Goal: Transaction & Acquisition: Purchase product/service

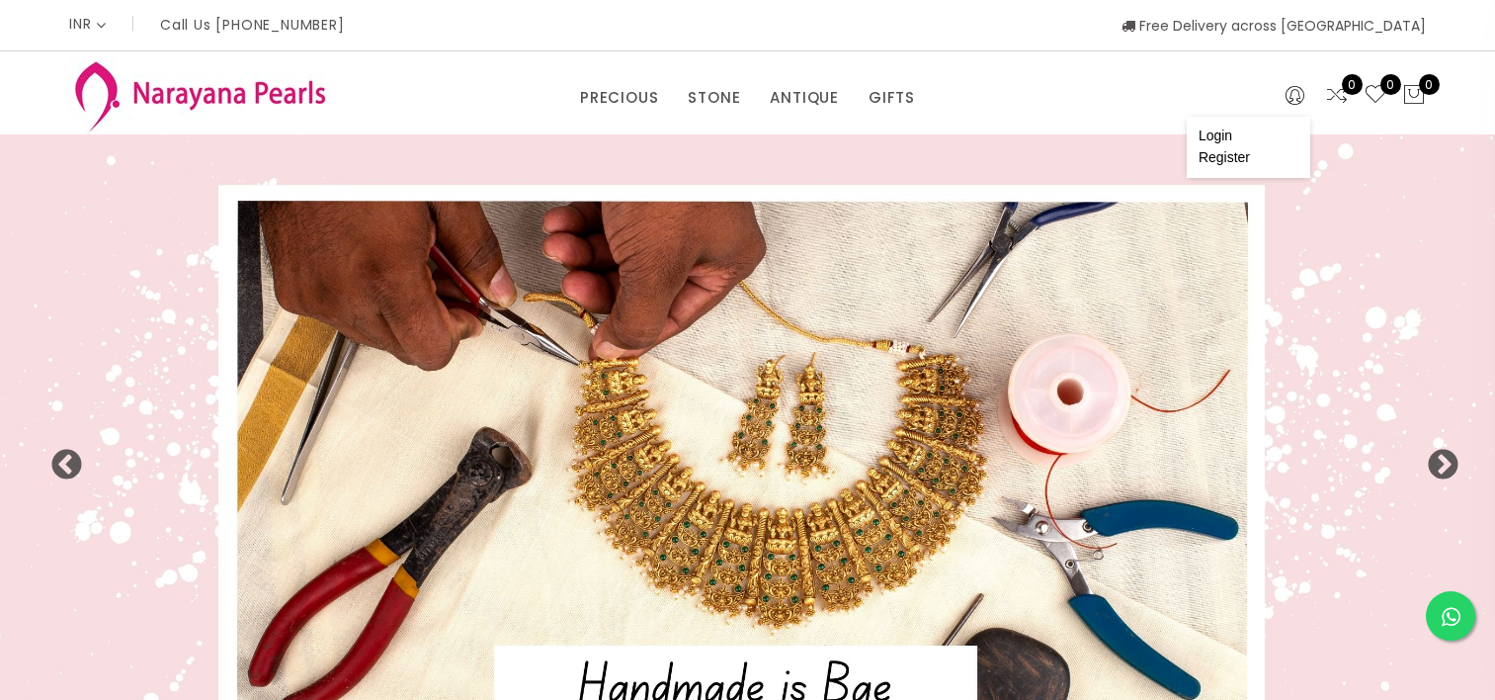
select select "INR"
click at [1217, 156] on link "Register" at bounding box center [1224, 157] width 51 height 16
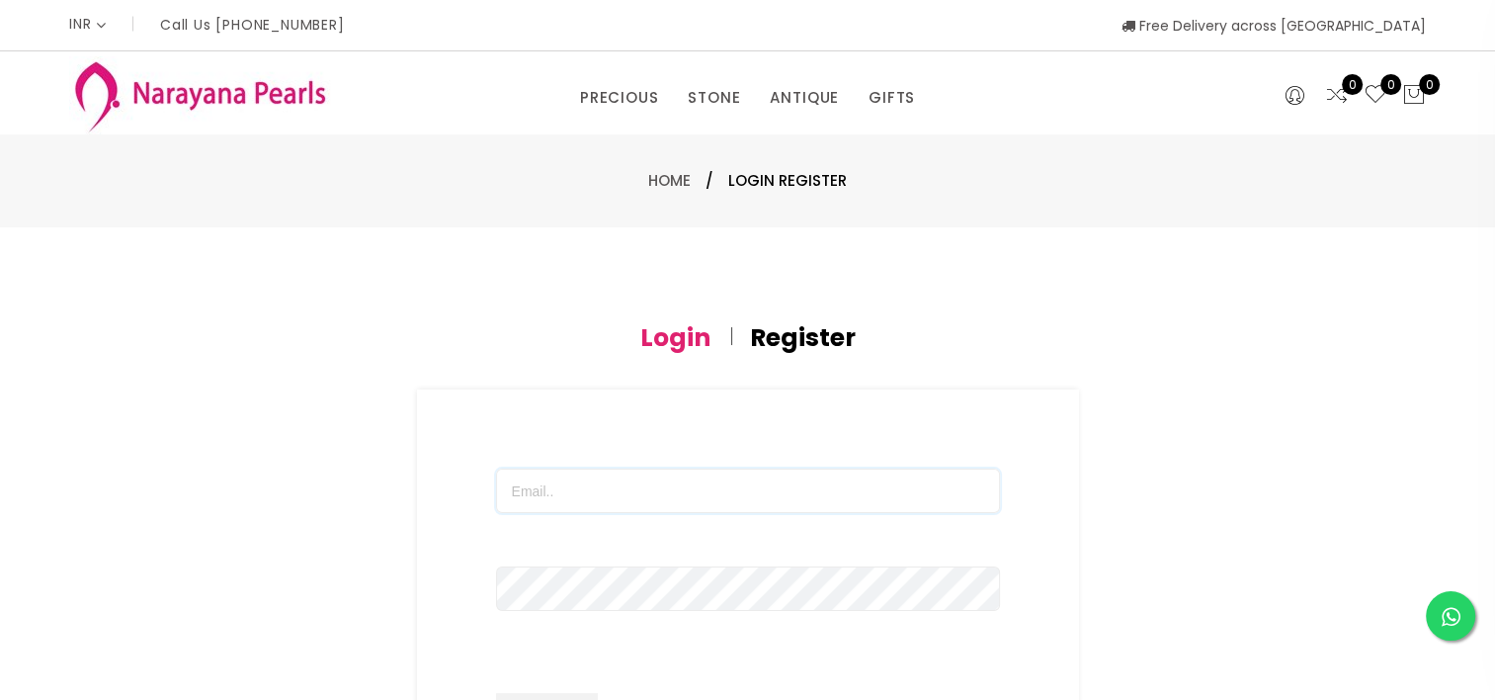
click at [573, 503] on input "text" at bounding box center [748, 490] width 504 height 44
type input "[EMAIL_ADDRESS][DOMAIN_NAME]"
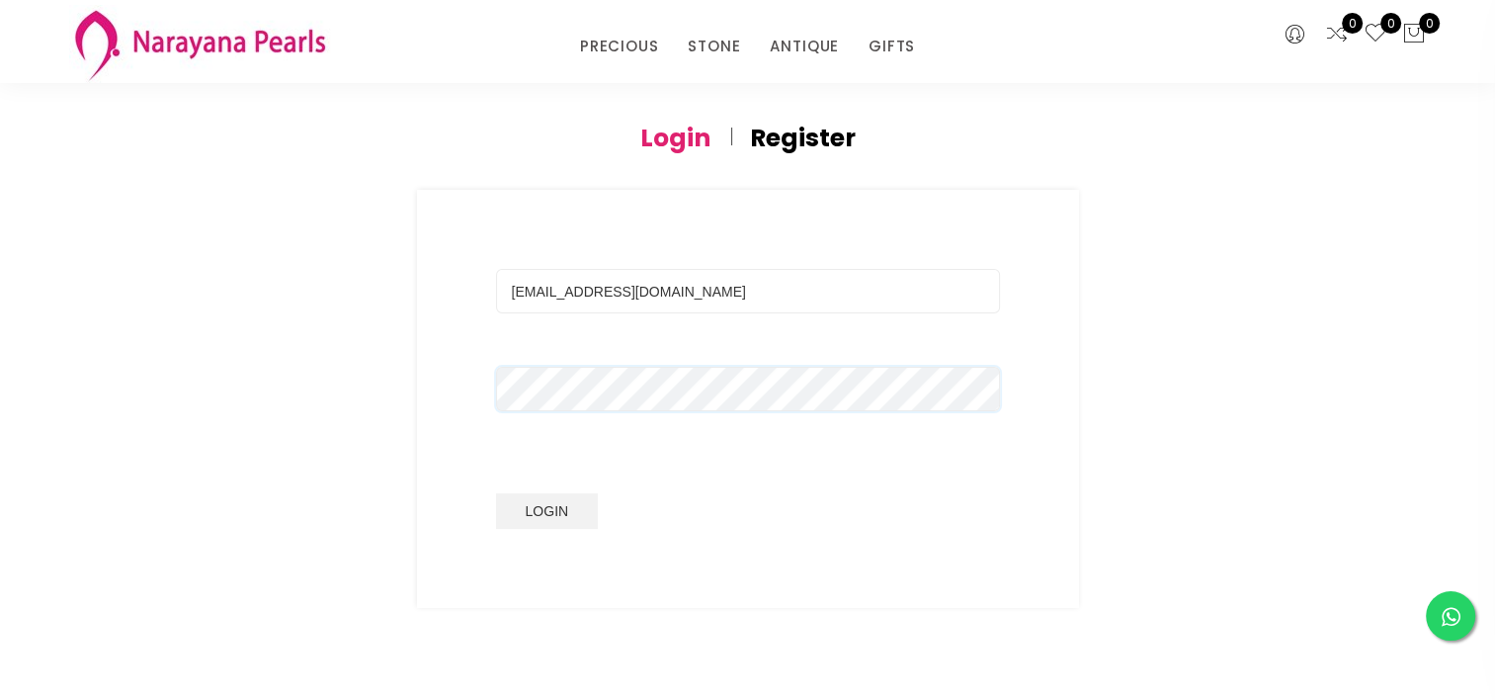
scroll to position [297, 0]
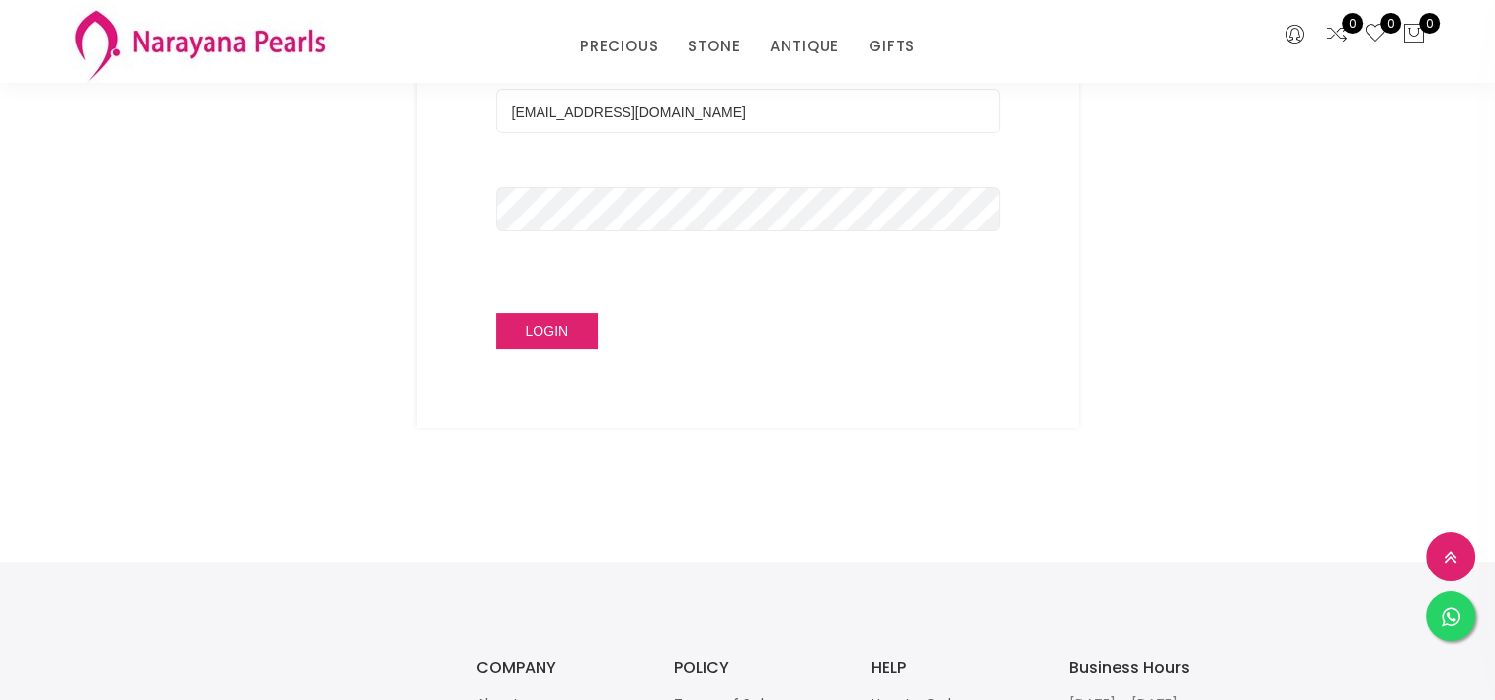
click at [548, 326] on button "Login" at bounding box center [547, 331] width 103 height 36
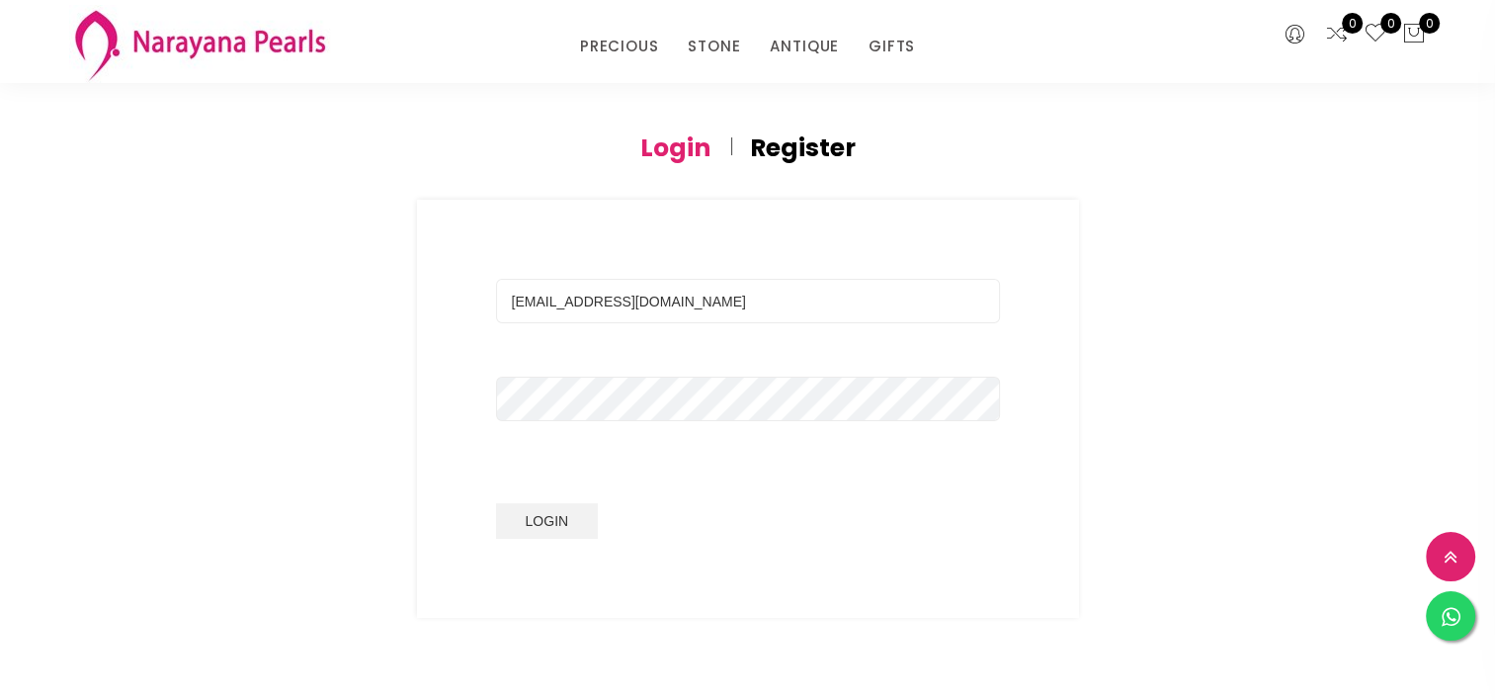
scroll to position [0, 0]
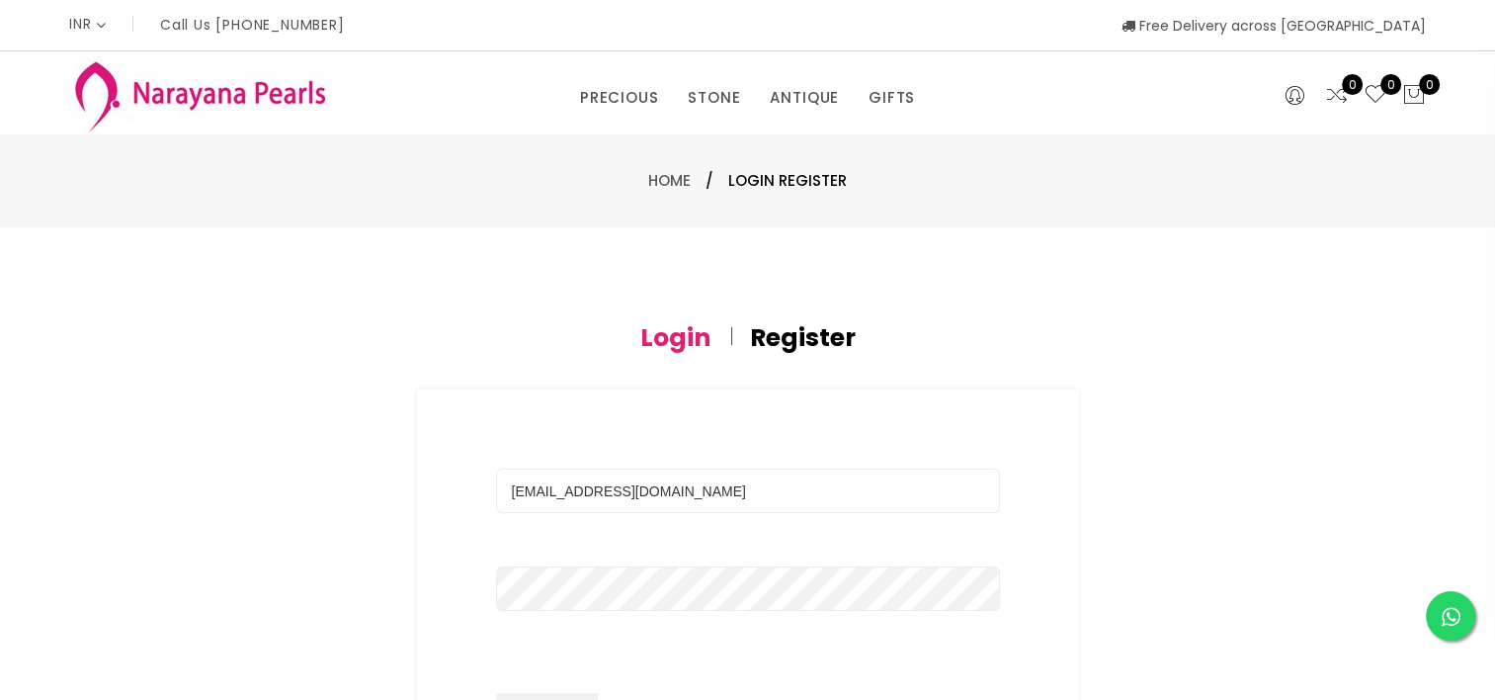
click at [812, 346] on h4 "Register" at bounding box center [803, 338] width 106 height 24
click at [659, 494] on input "text" at bounding box center [748, 490] width 504 height 44
type input "[EMAIL_ADDRESS][DOMAIN_NAME]"
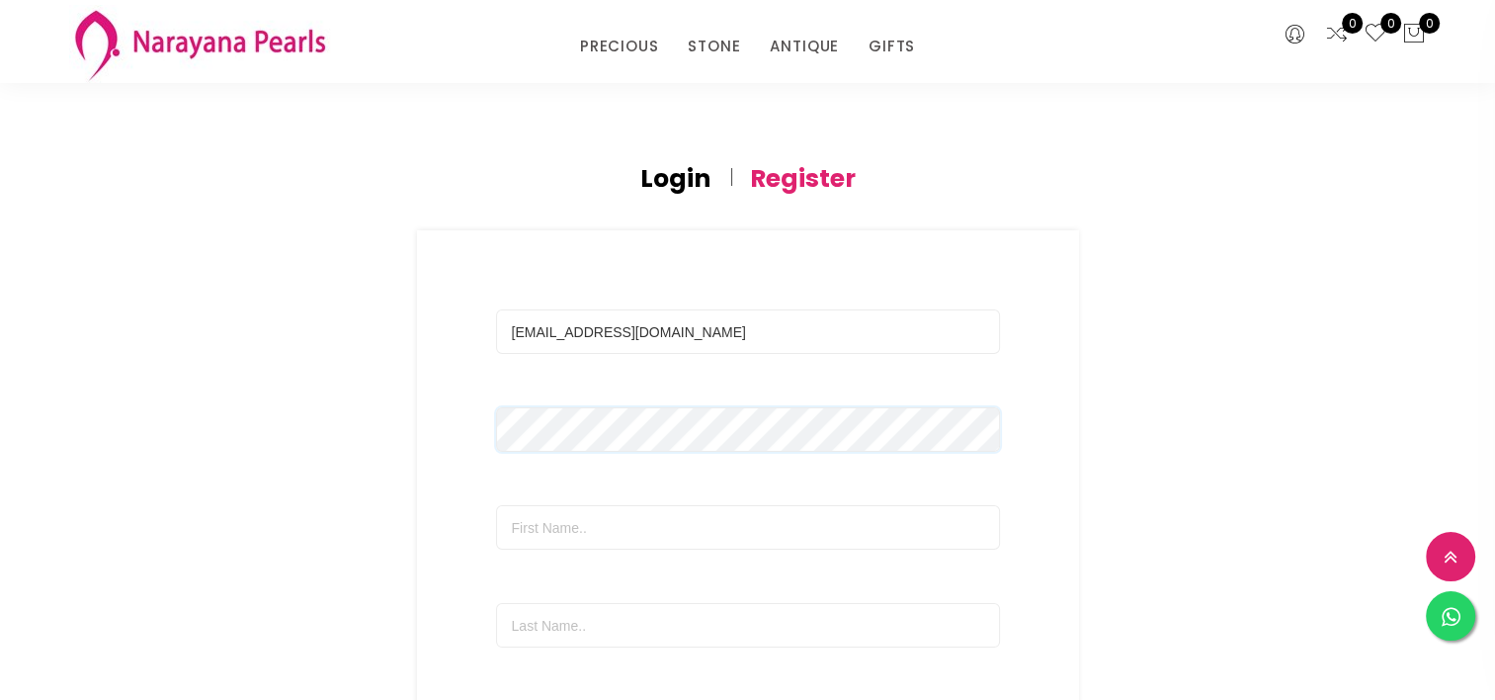
scroll to position [198, 0]
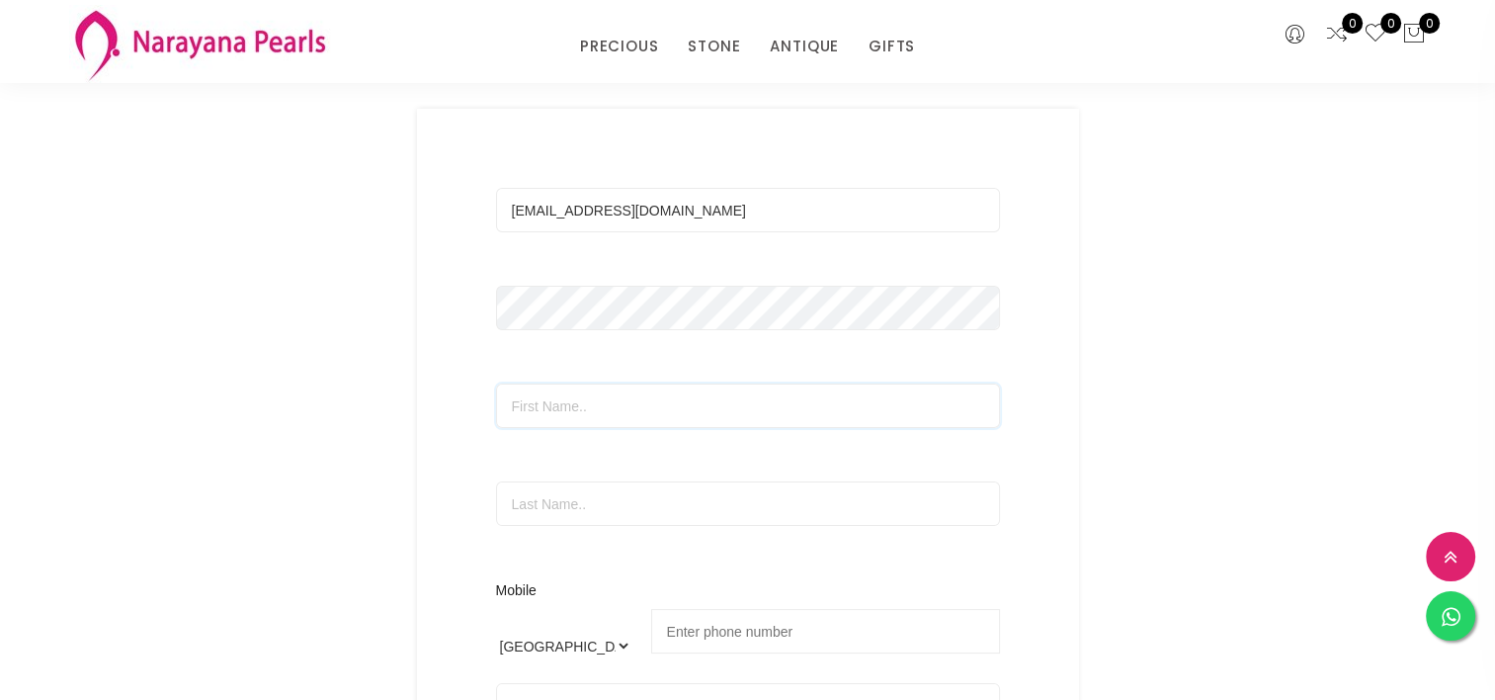
click at [652, 407] on input "text" at bounding box center [748, 405] width 504 height 44
type input "[PERSON_NAME]"
type input "J"
click at [697, 620] on input "tel" at bounding box center [825, 631] width 349 height 44
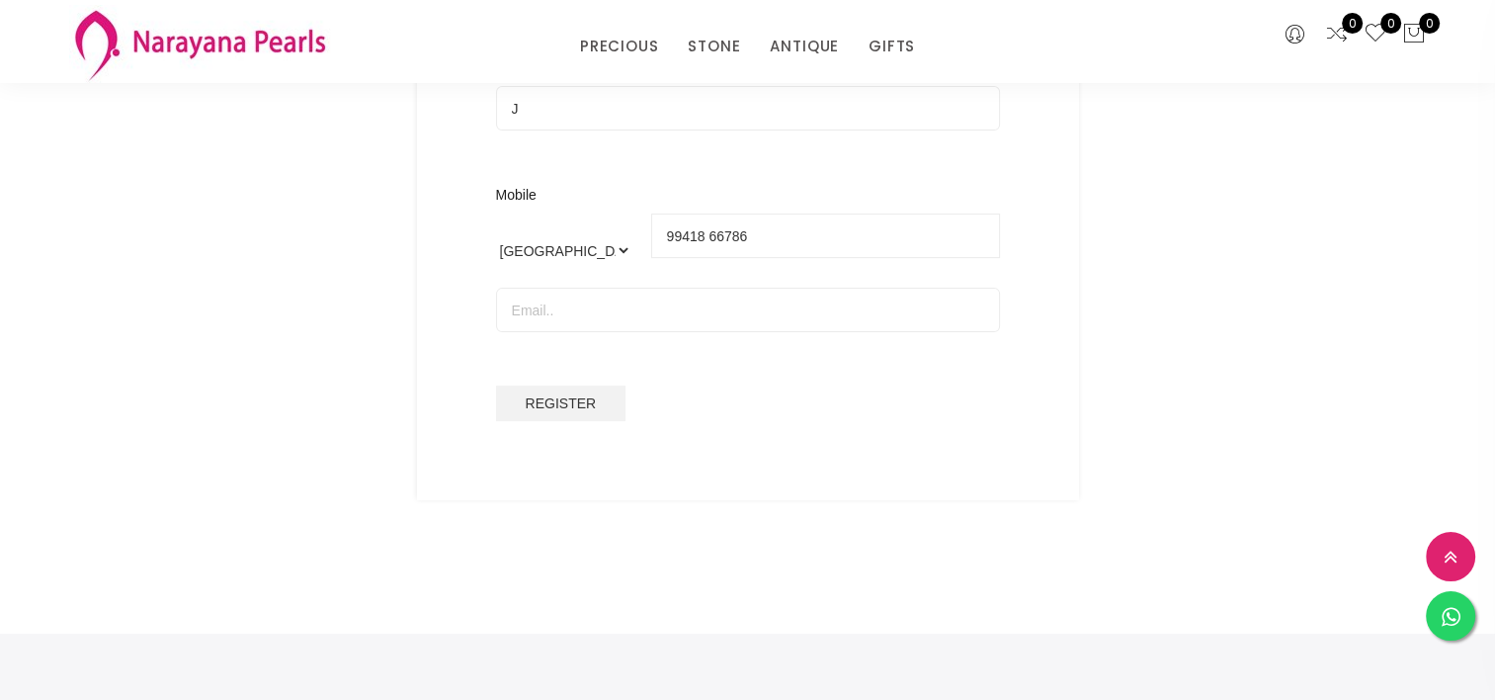
type input "99418 66786"
click at [593, 314] on input "email" at bounding box center [748, 310] width 504 height 44
type input "[EMAIL_ADDRESS][DOMAIN_NAME]"
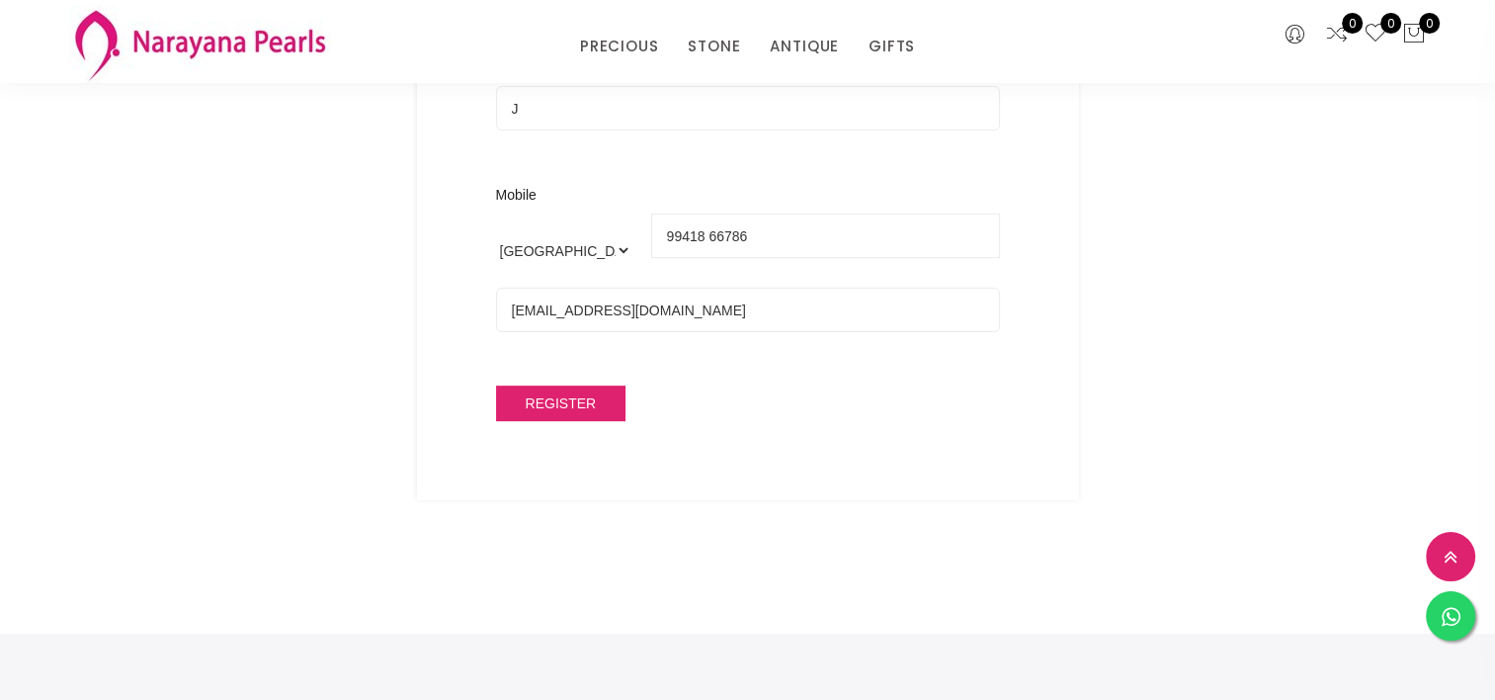
click at [571, 399] on span "Register" at bounding box center [561, 403] width 71 height 16
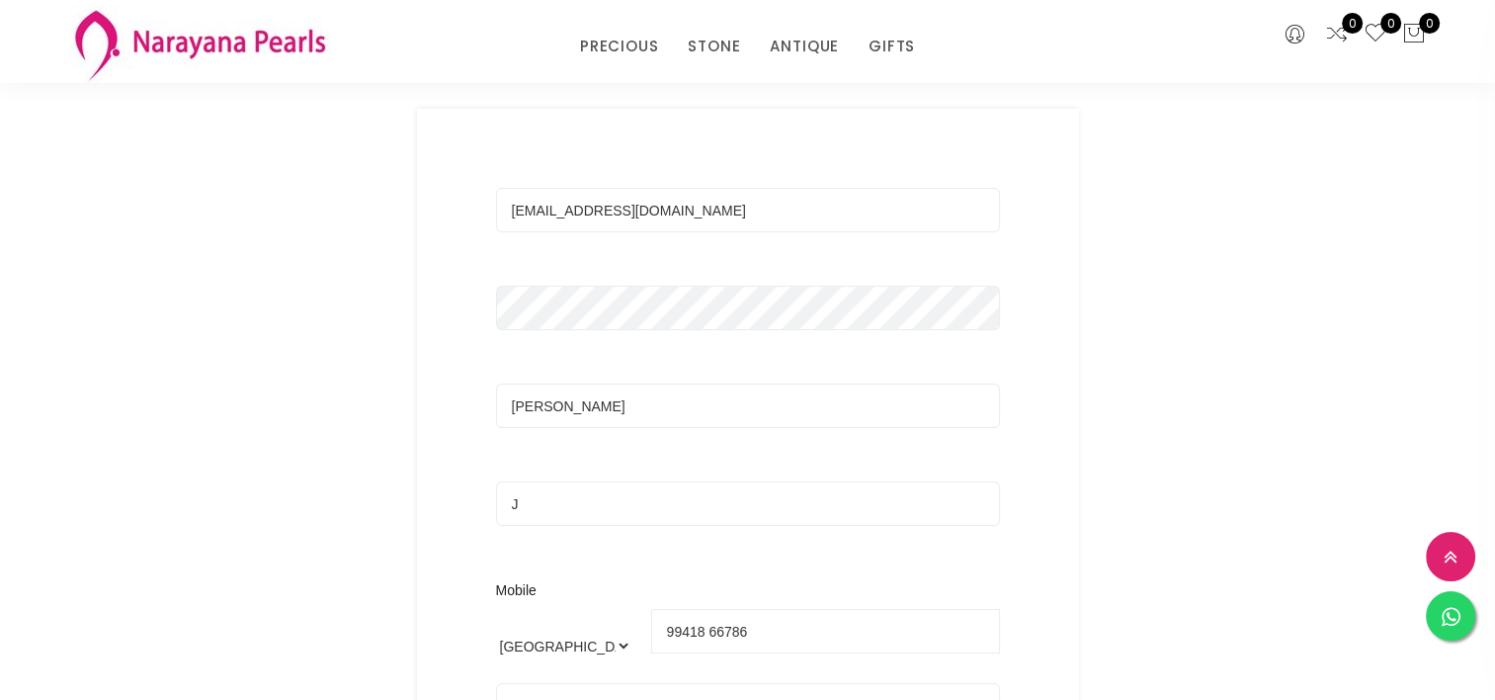
scroll to position [0, 0]
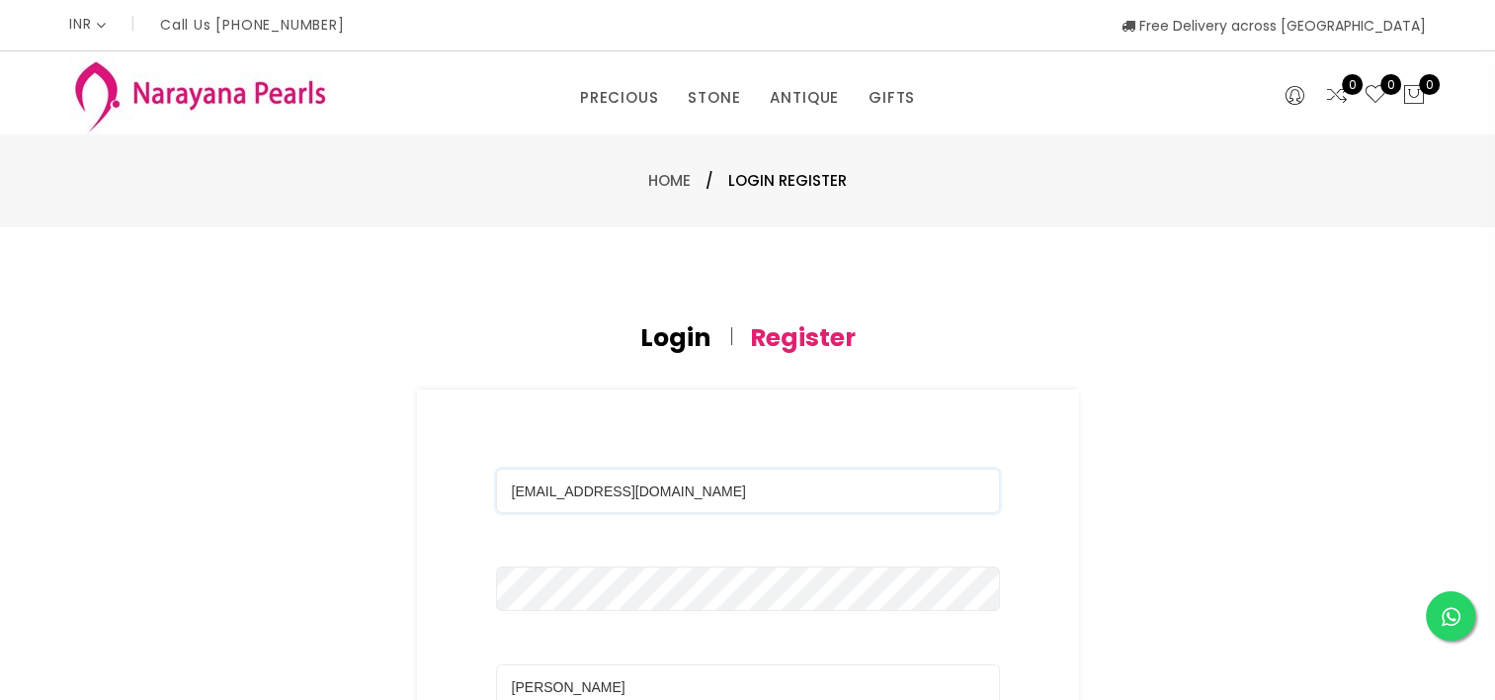
click at [713, 490] on input "[EMAIL_ADDRESS][DOMAIN_NAME]" at bounding box center [748, 490] width 504 height 44
drag, startPoint x: 720, startPoint y: 498, endPoint x: 415, endPoint y: 499, distance: 304.4
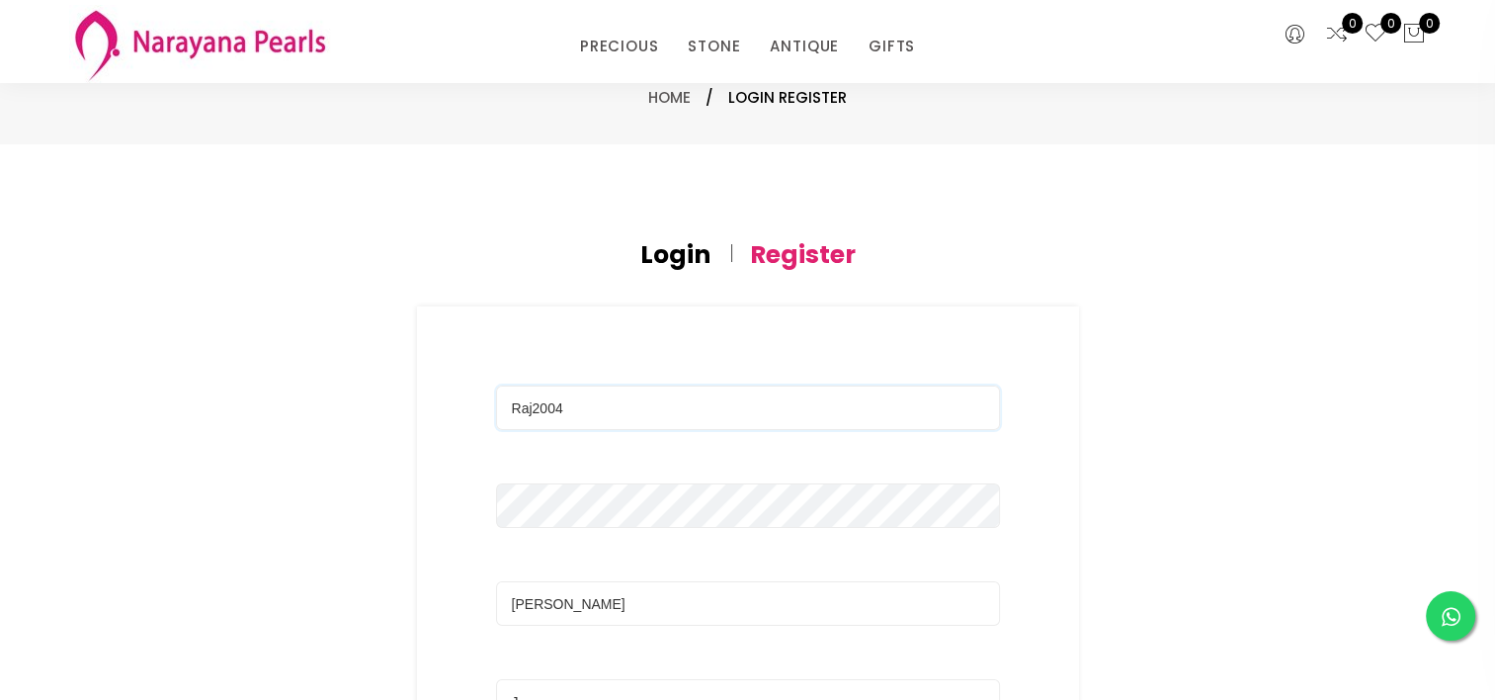
scroll to position [494, 0]
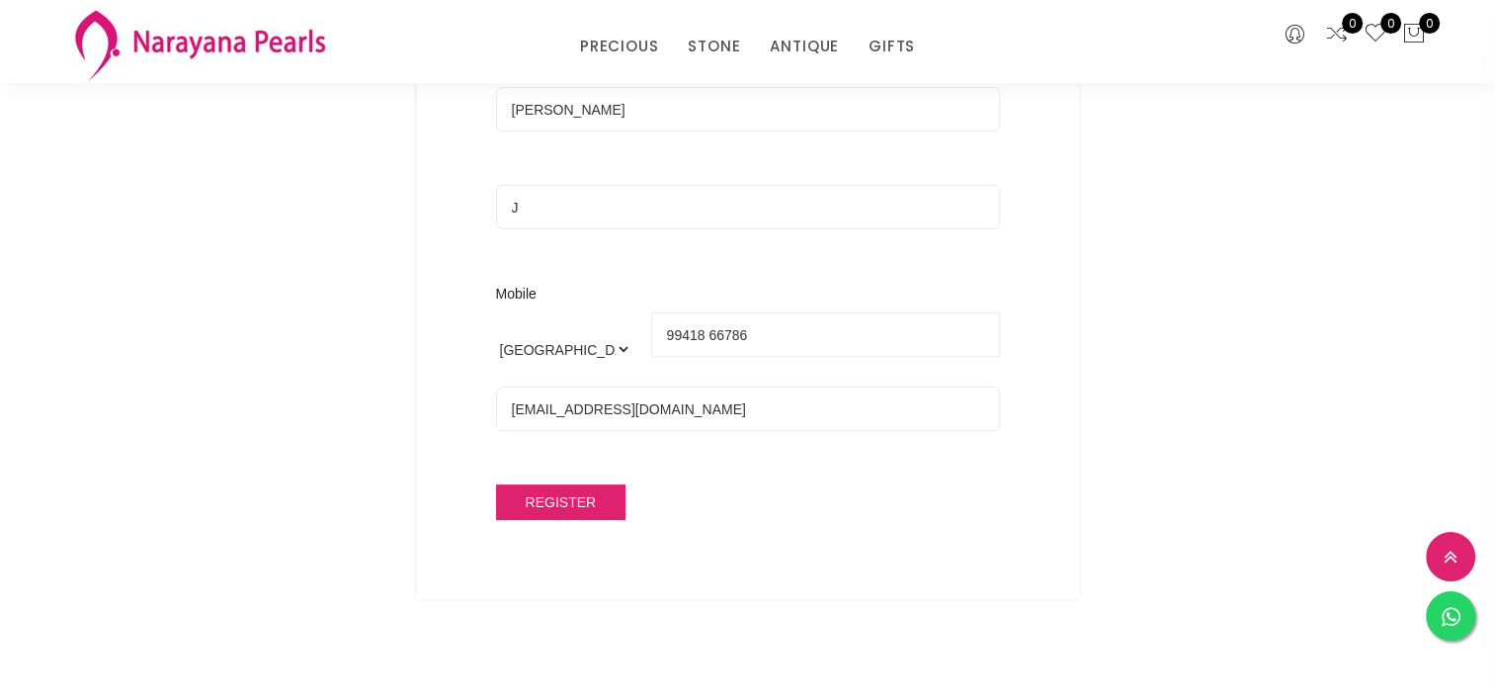
type input "Raj2004"
click at [597, 490] on button "Register" at bounding box center [561, 502] width 130 height 36
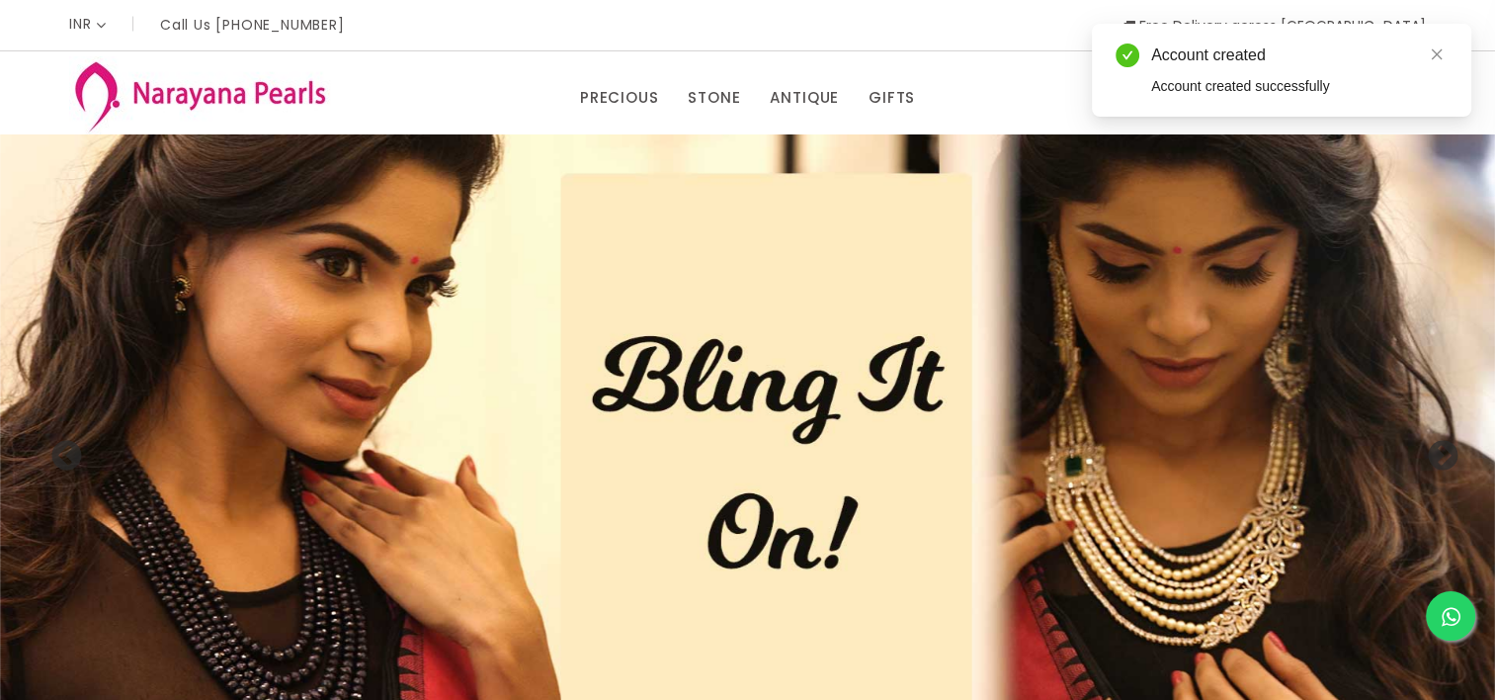
drag, startPoint x: 1435, startPoint y: 54, endPoint x: 1464, endPoint y: 75, distance: 35.4
click at [1435, 54] on icon "close" at bounding box center [1437, 54] width 14 height 14
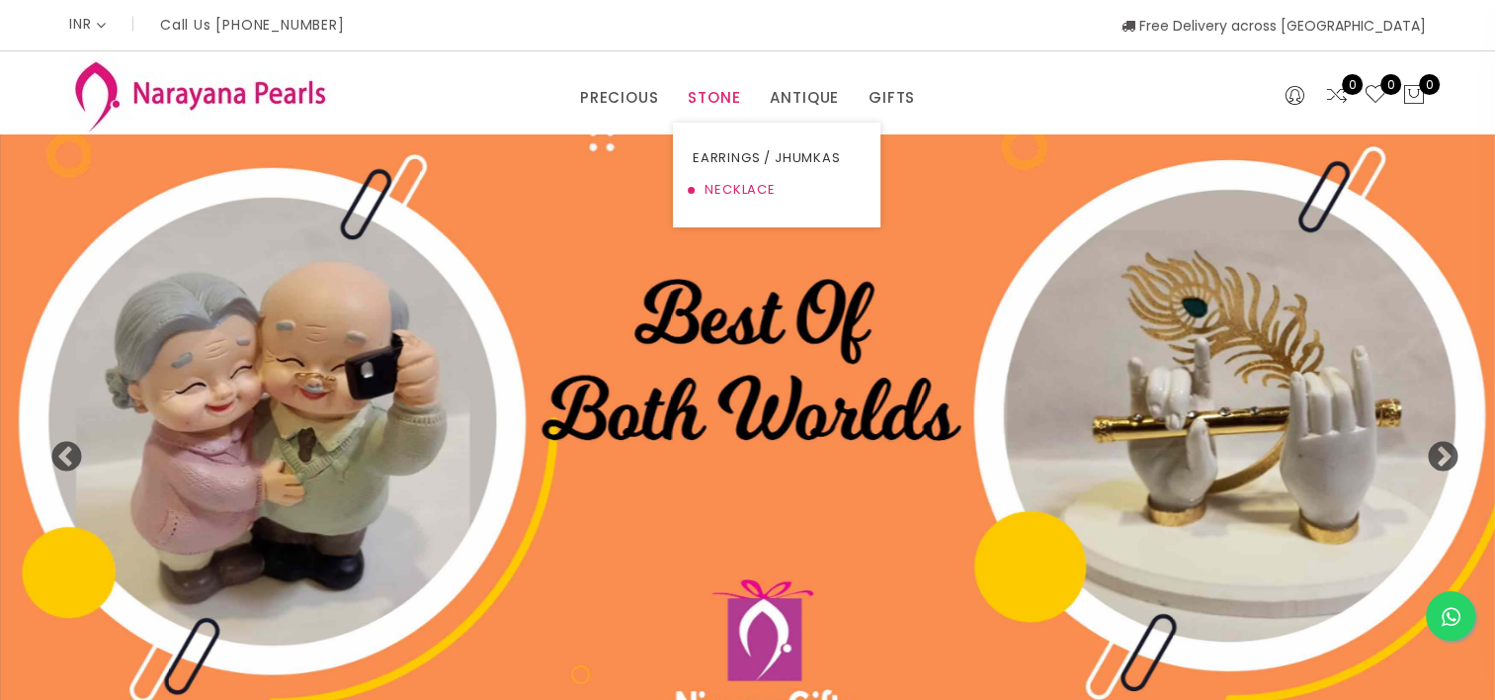
click at [728, 190] on link "NECKLACE" at bounding box center [777, 190] width 168 height 32
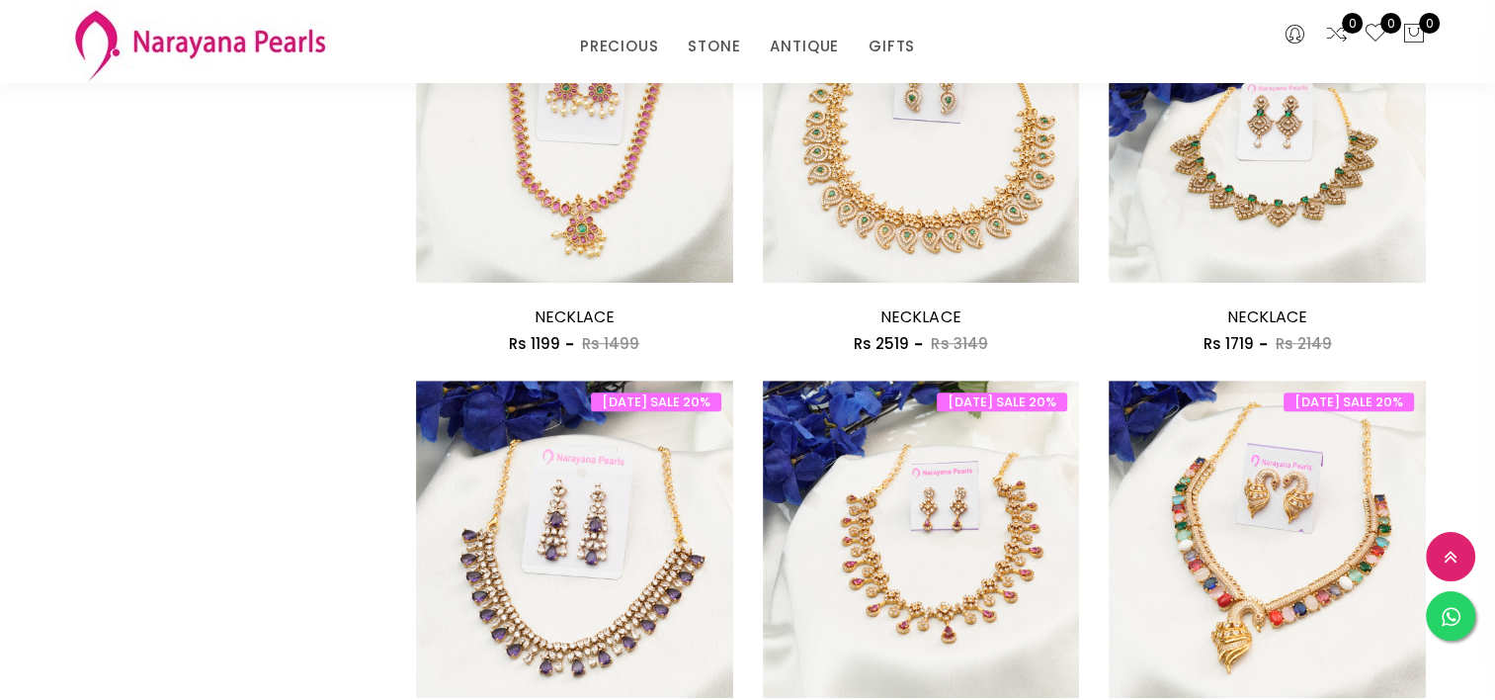
scroll to position [890, 0]
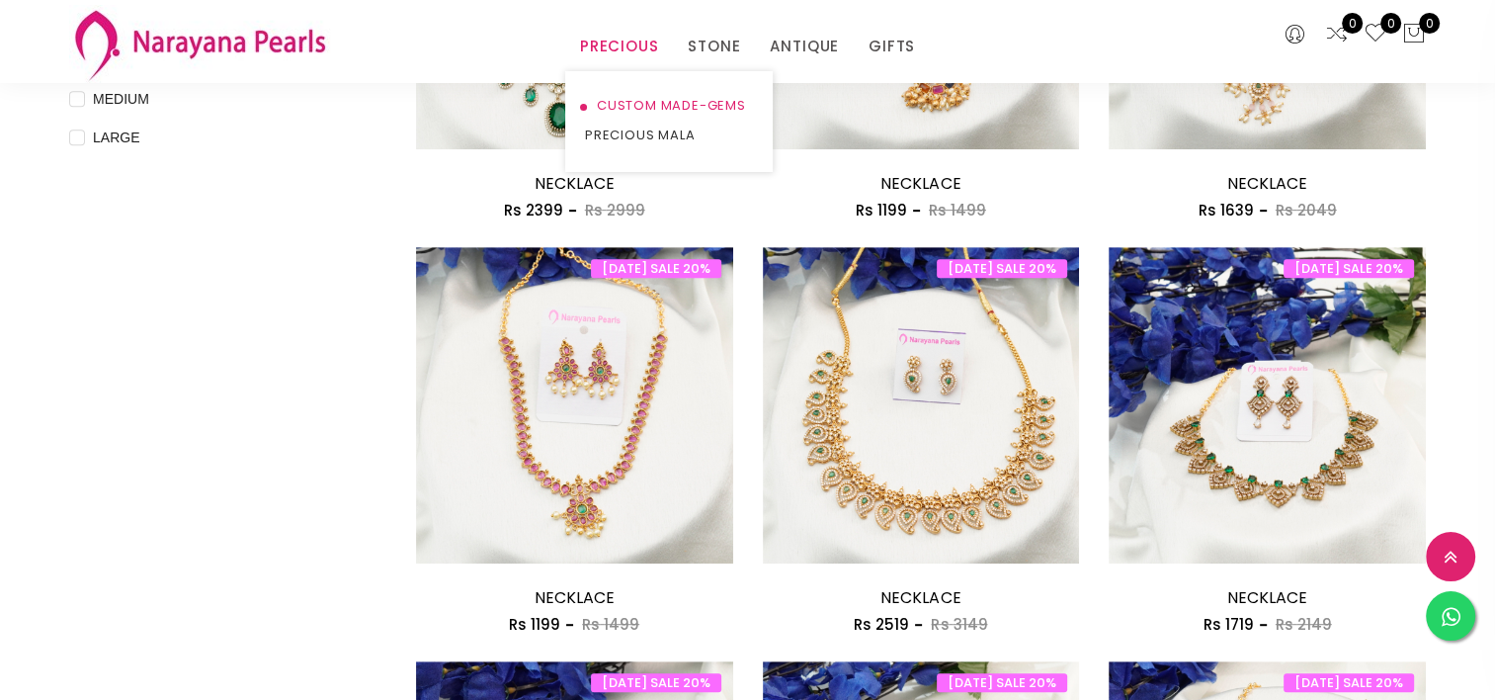
click at [631, 104] on link "CUSTOM MADE-GEMS" at bounding box center [669, 106] width 168 height 30
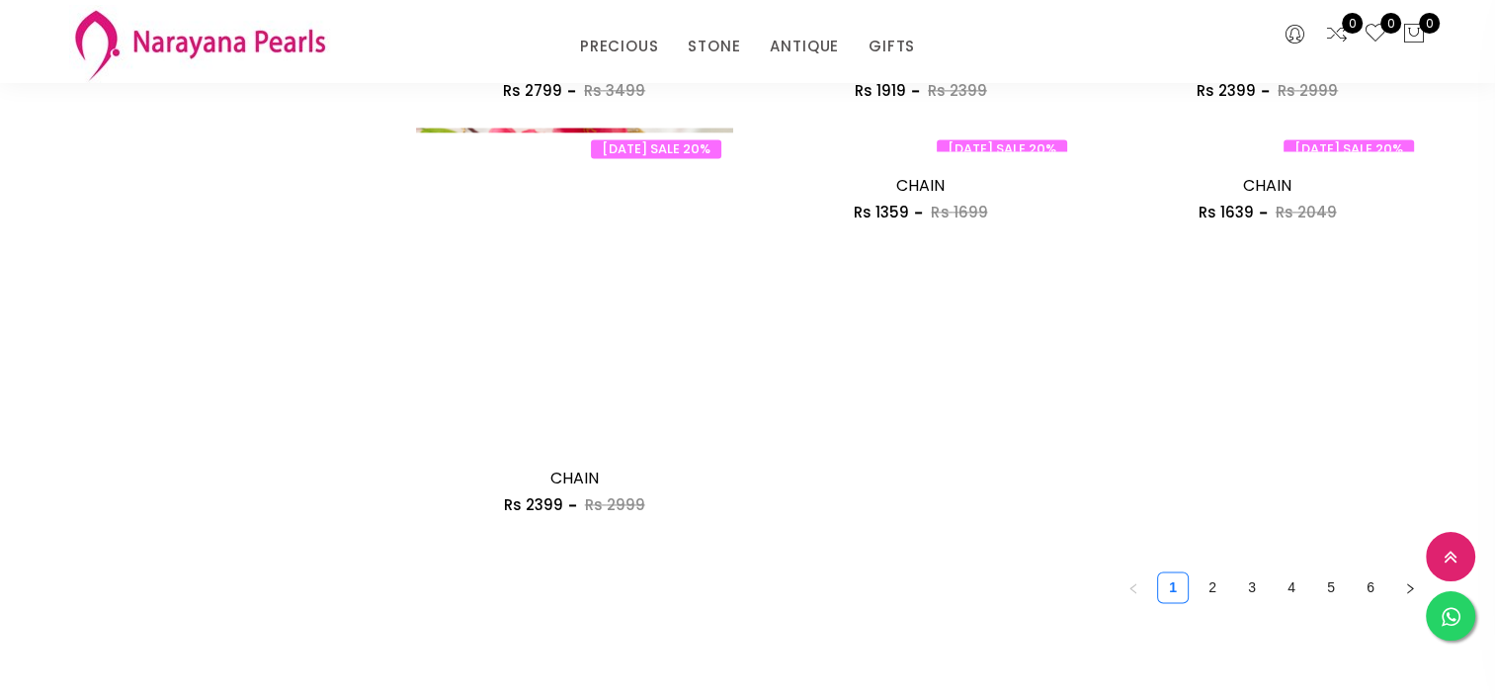
scroll to position [2273, 0]
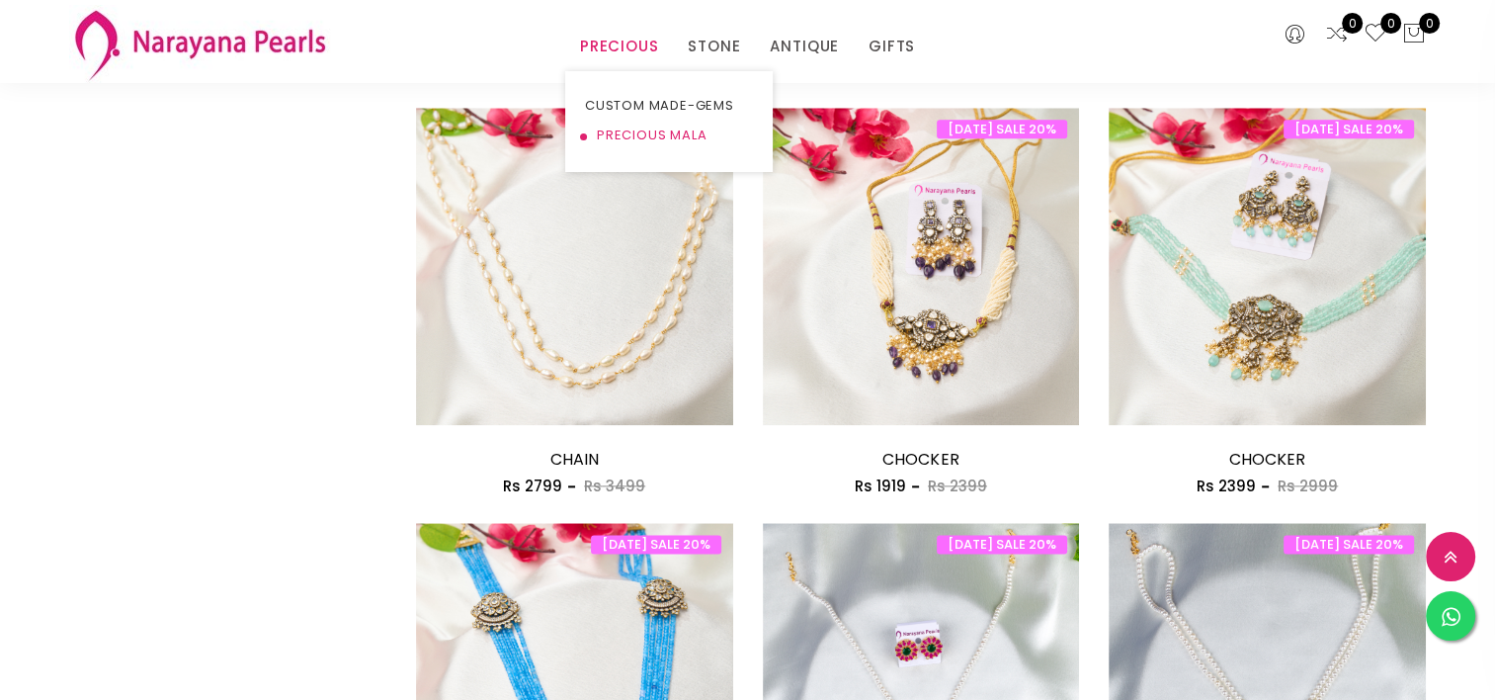
click at [613, 133] on link "PRECIOUS MALA" at bounding box center [669, 136] width 168 height 30
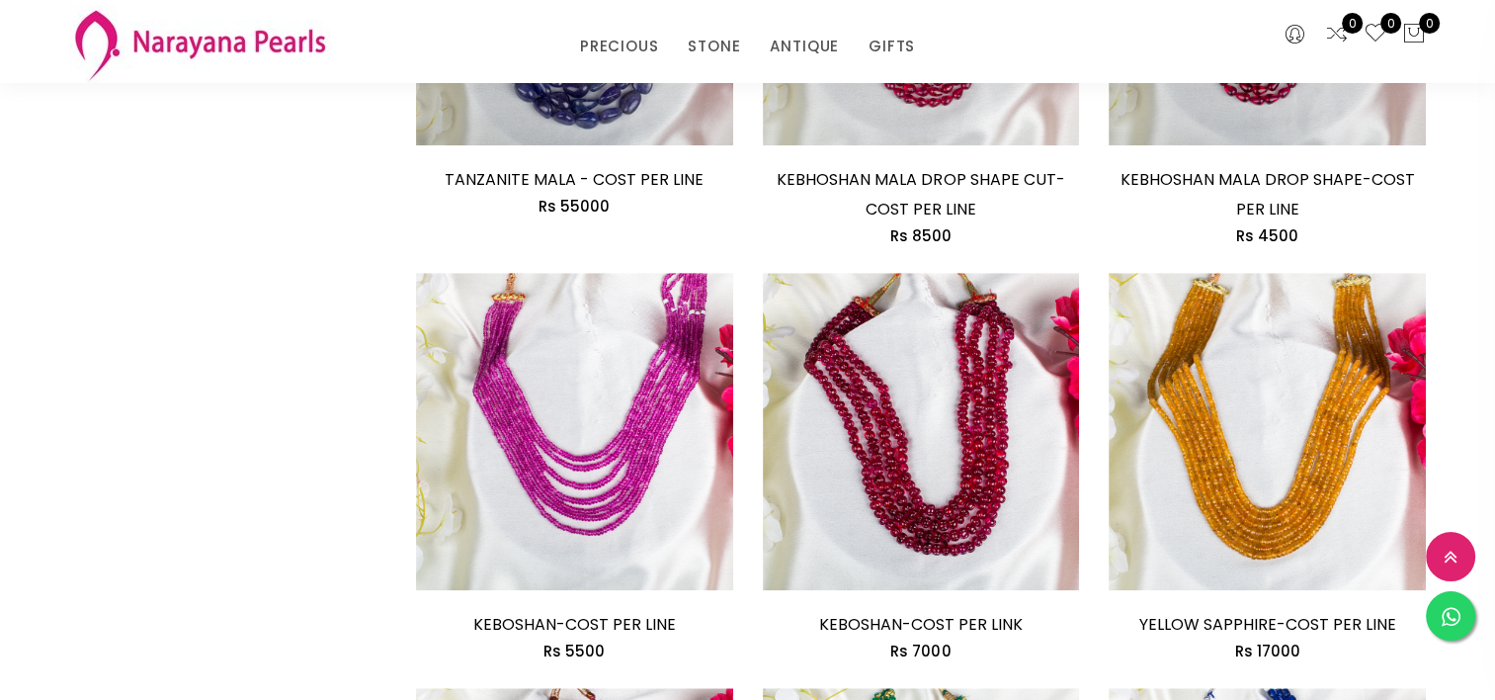
scroll to position [1384, 0]
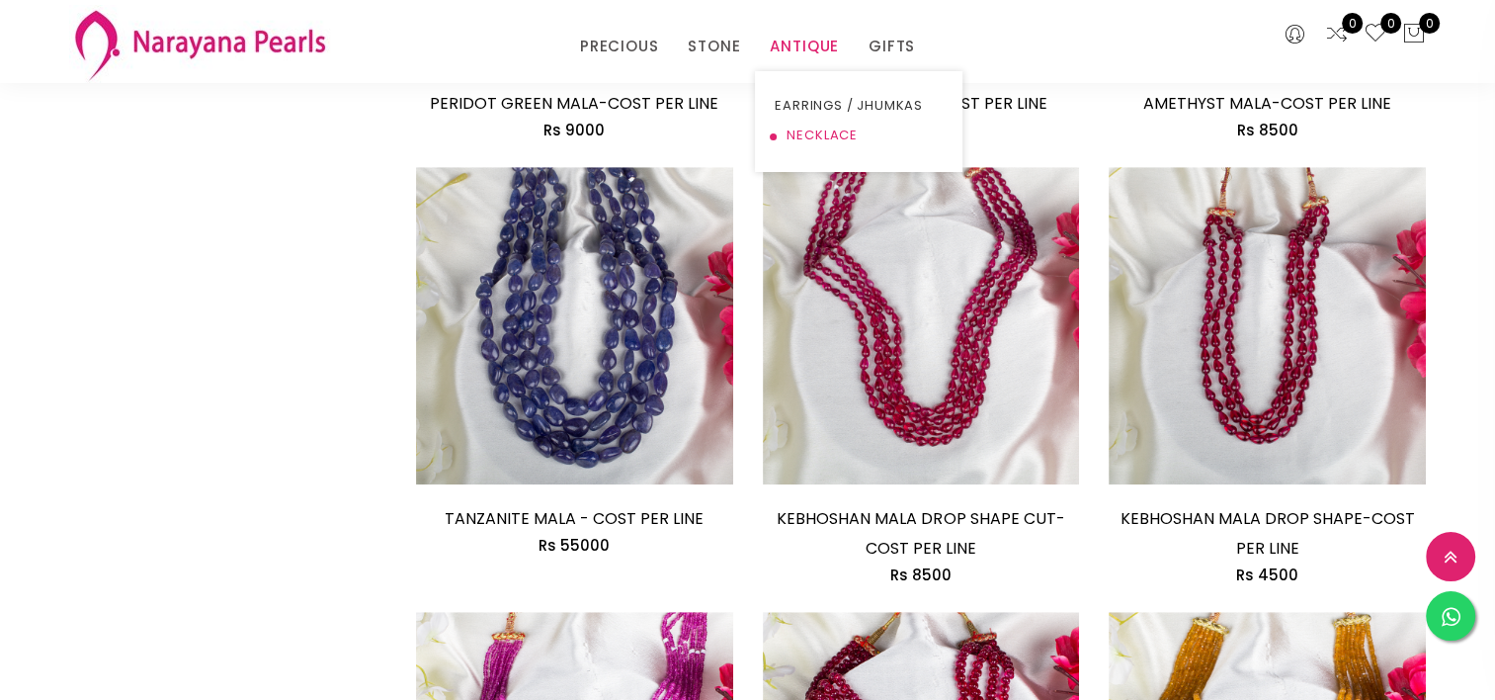
click at [803, 130] on link "NECKLACE" at bounding box center [859, 136] width 168 height 30
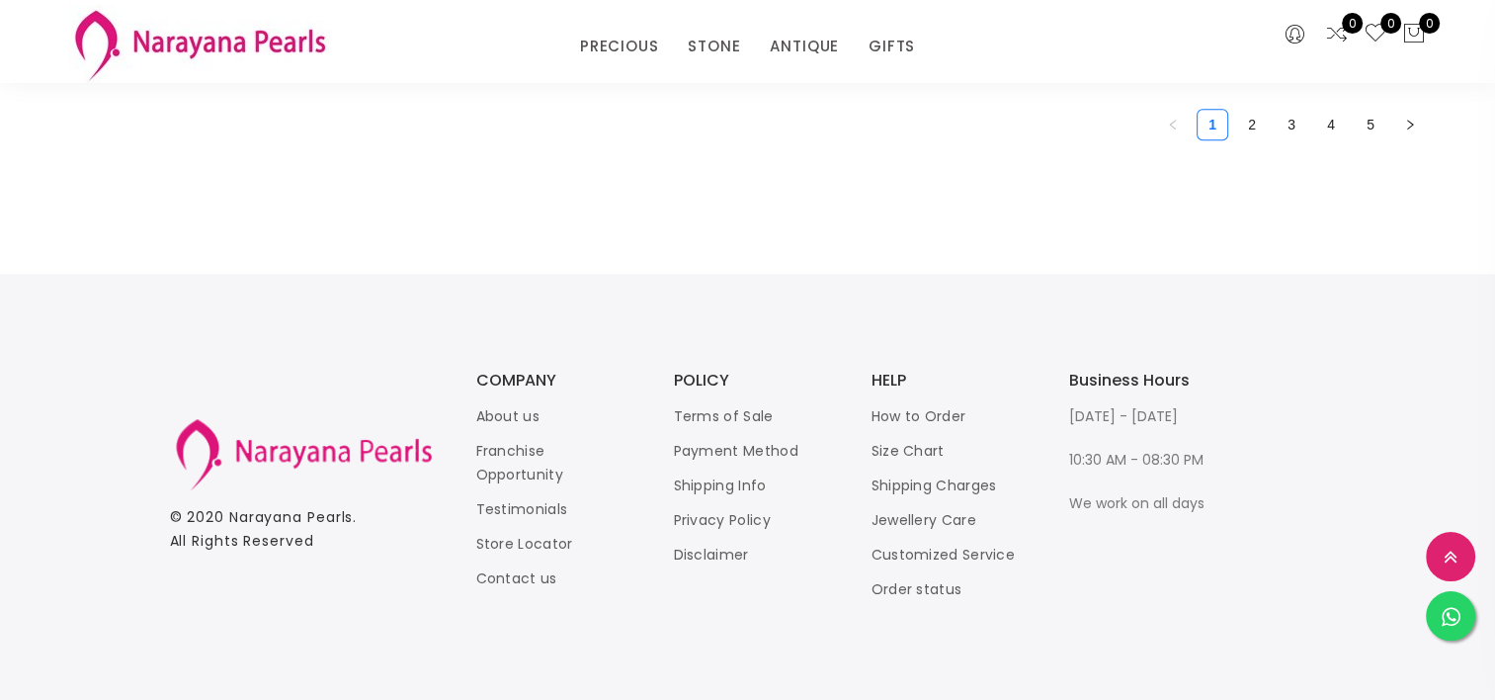
scroll to position [1779, 0]
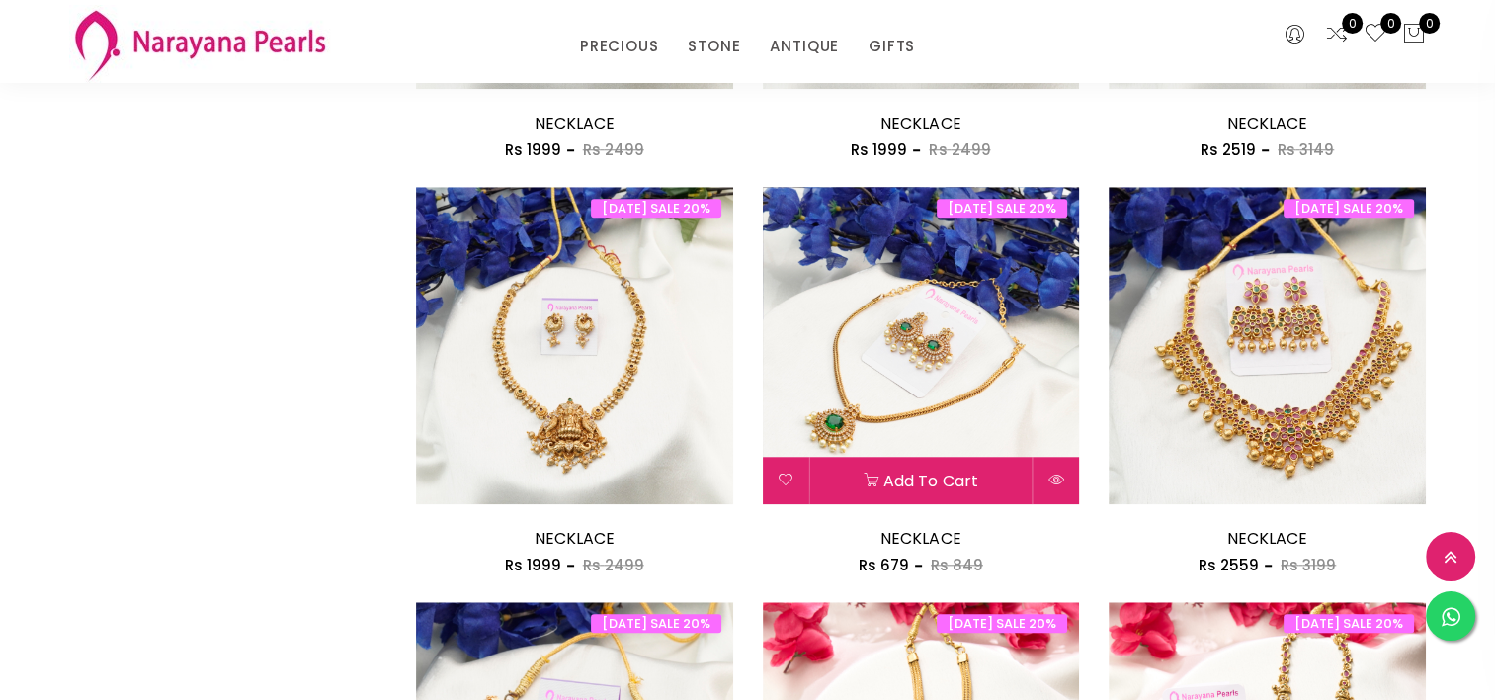
click at [988, 407] on img at bounding box center [921, 345] width 317 height 317
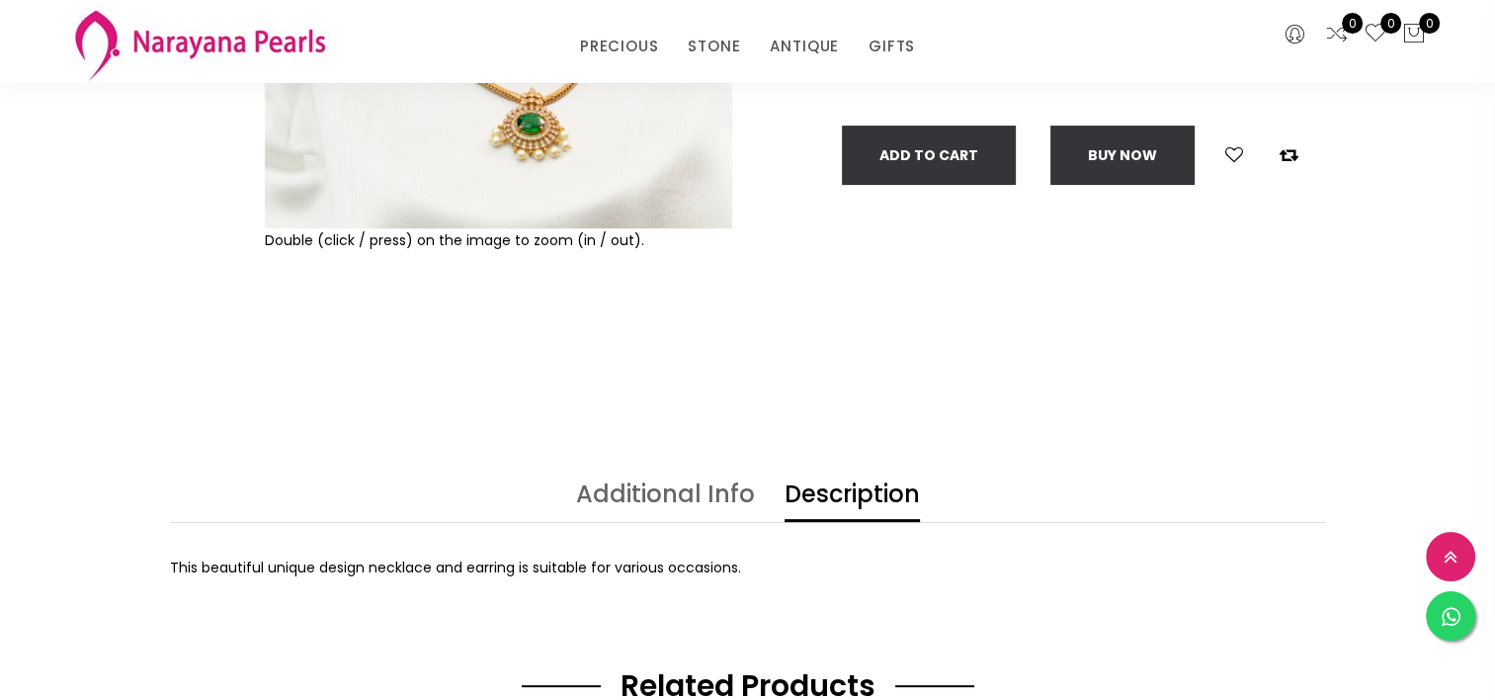
scroll to position [593, 0]
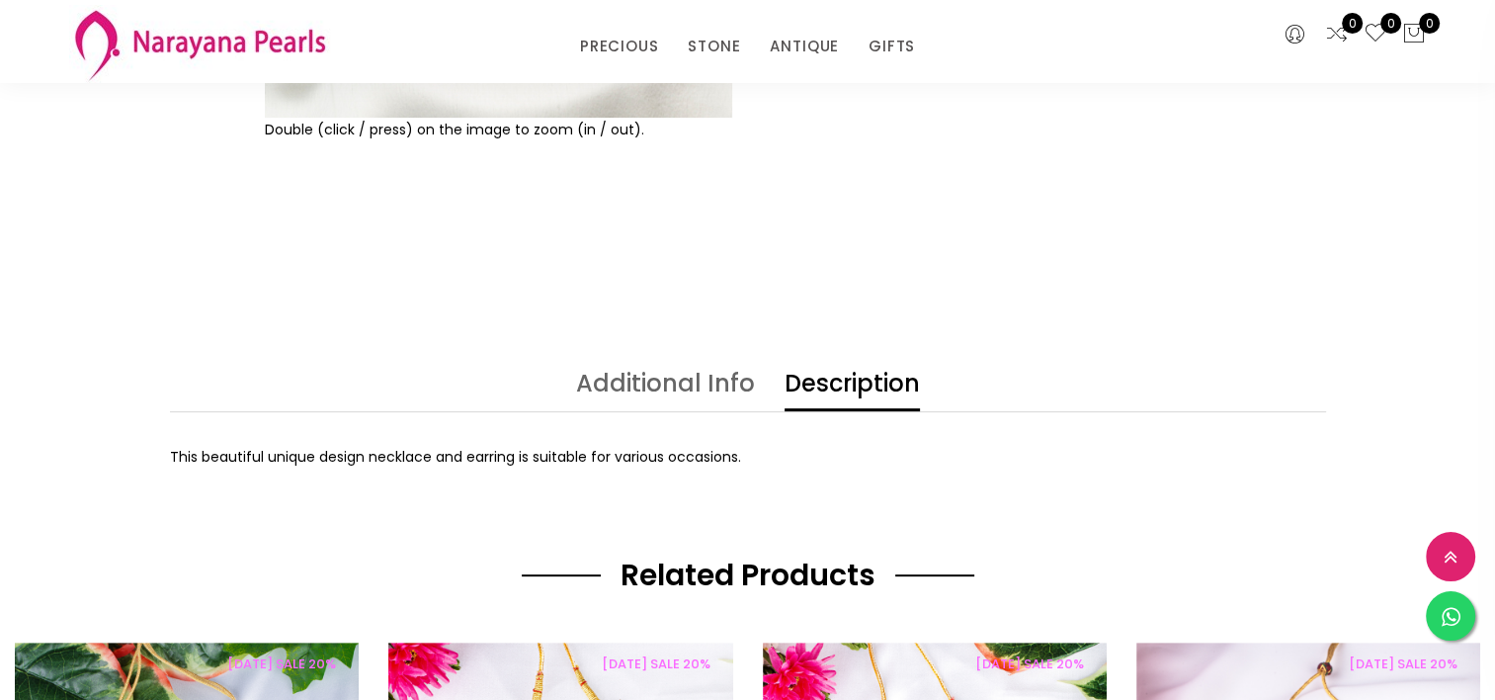
click at [651, 391] on link "Additional Info" at bounding box center [665, 392] width 179 height 40
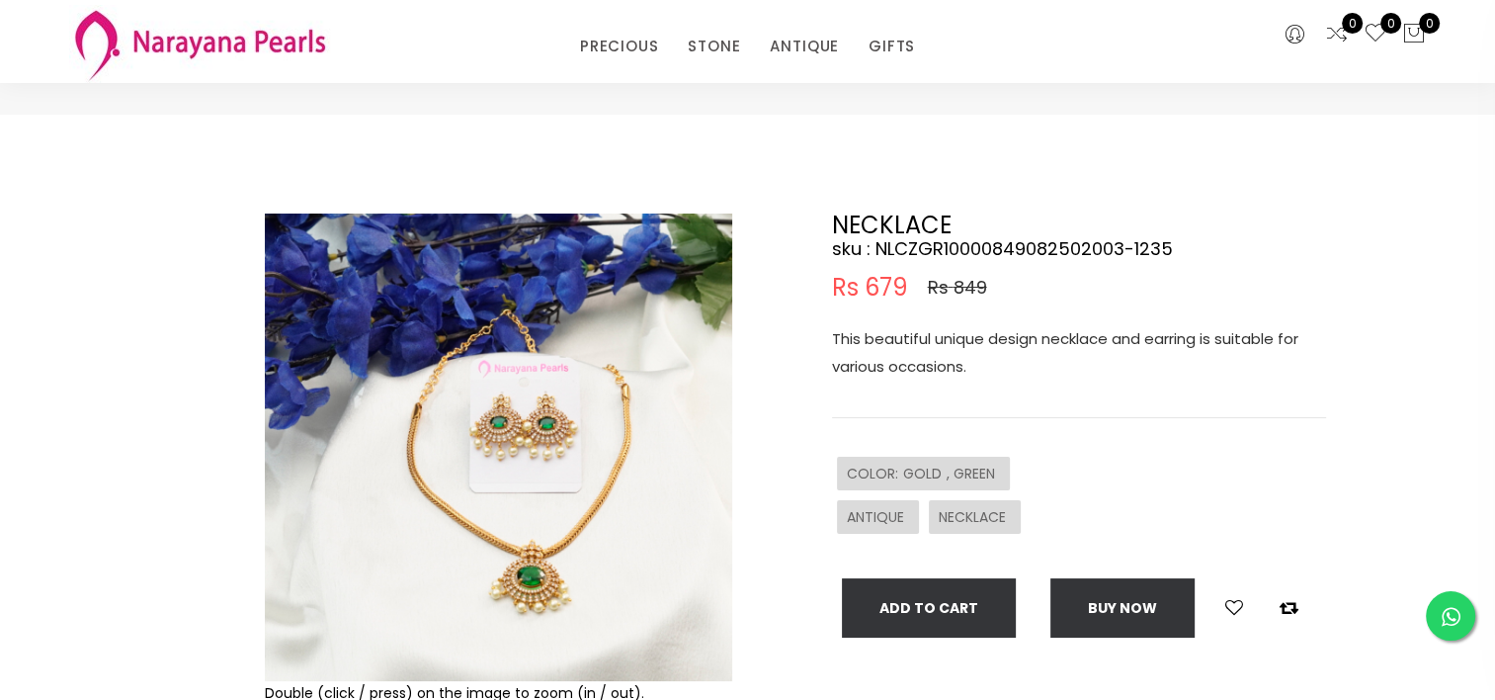
scroll to position [0, 0]
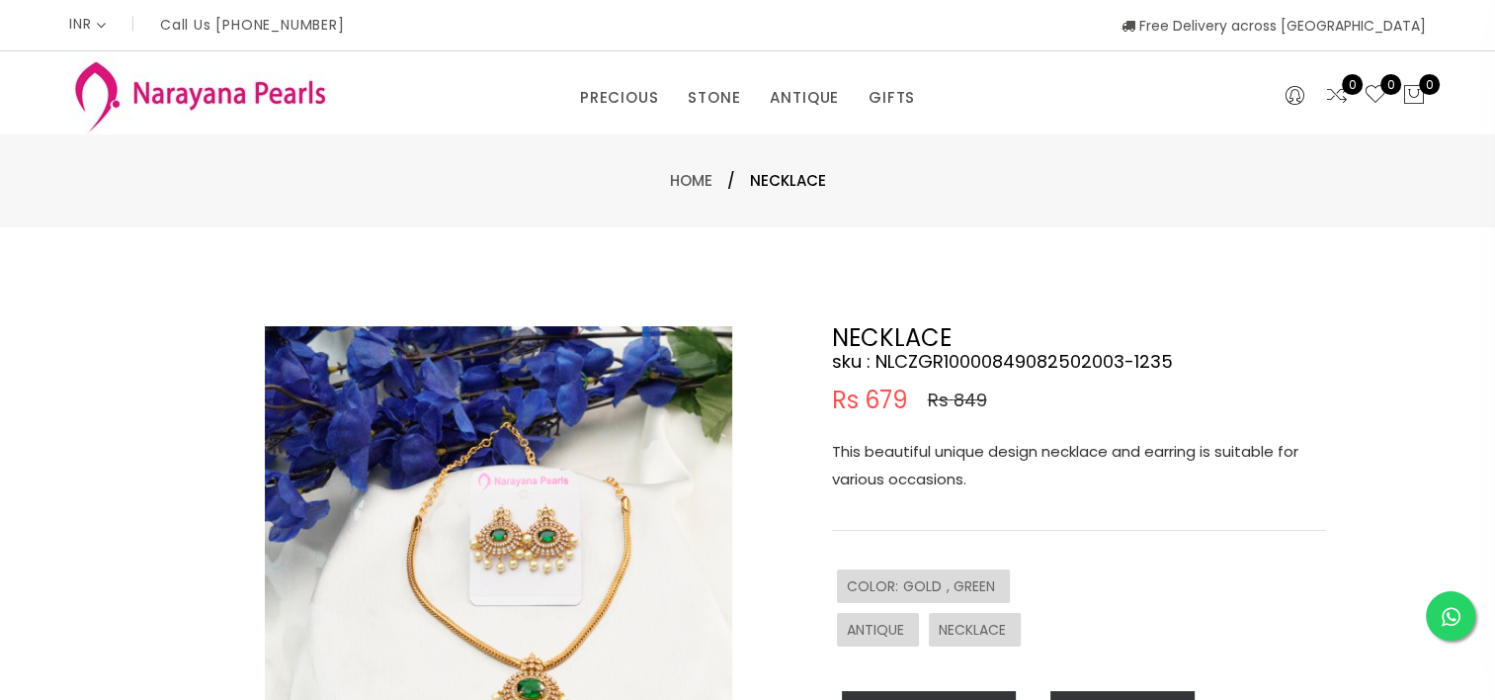
click at [216, 97] on img at bounding box center [199, 95] width 261 height 78
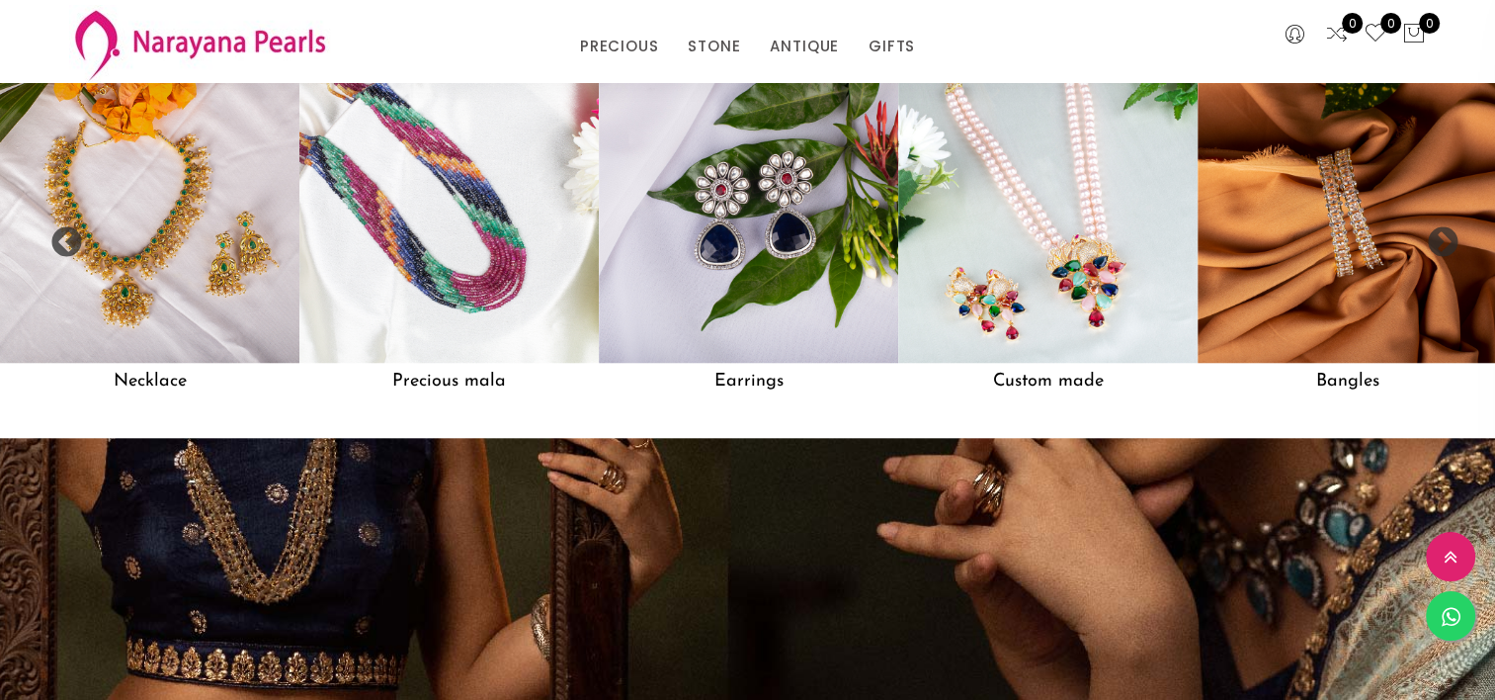
scroll to position [1780, 0]
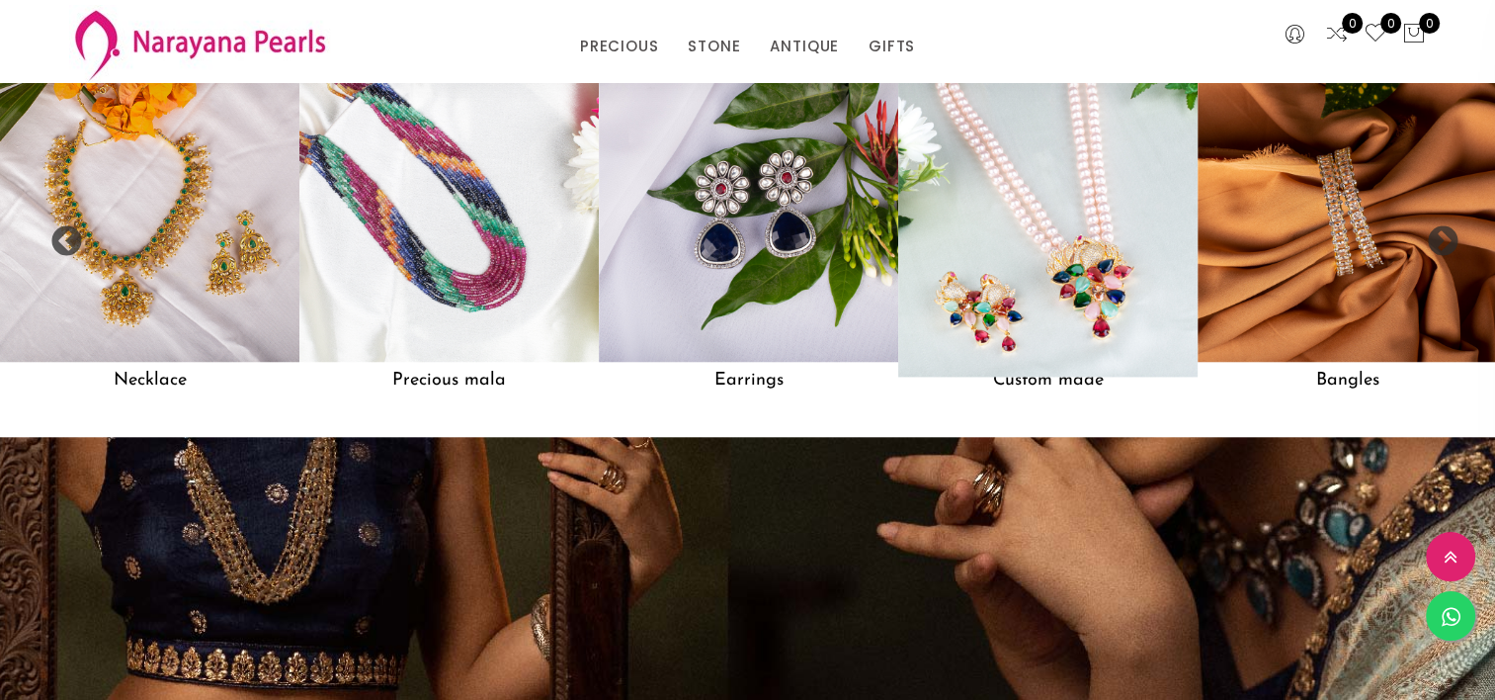
click at [1022, 233] on img at bounding box center [1048, 211] width 329 height 329
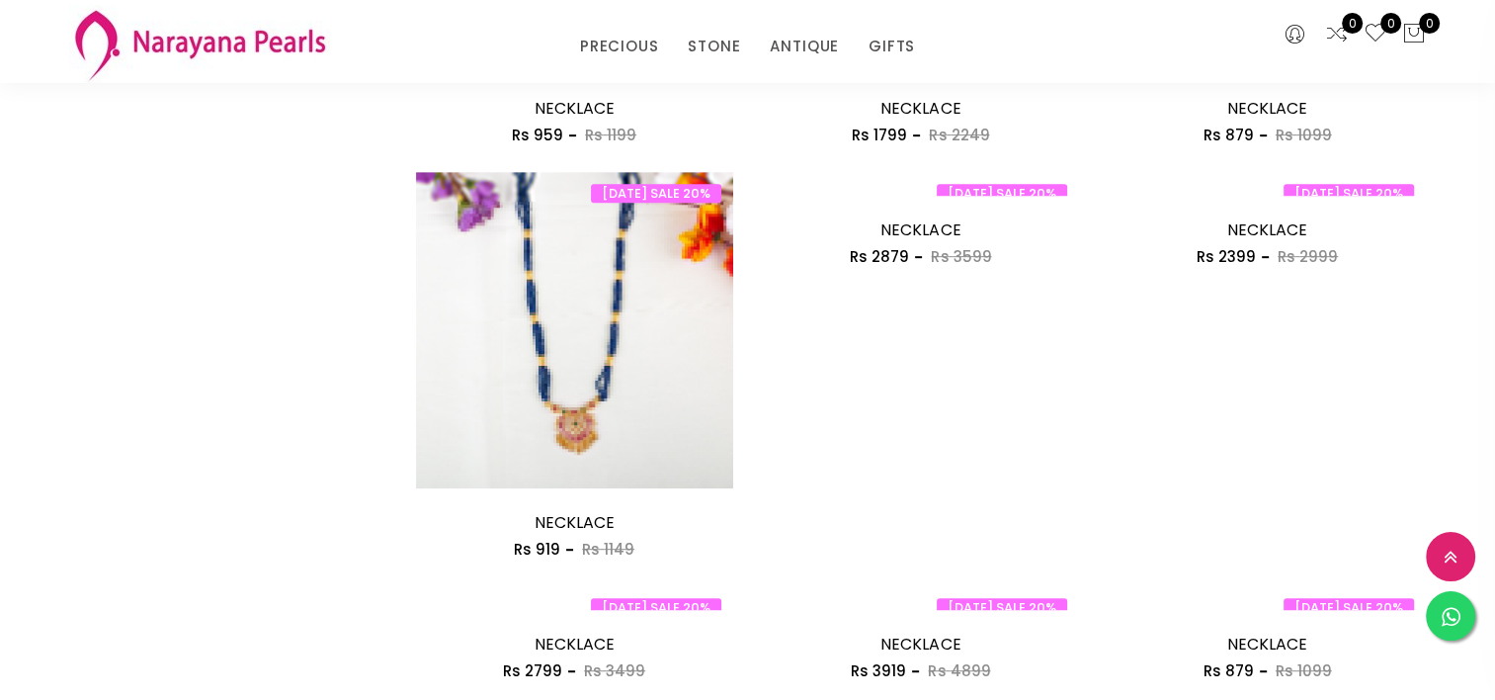
scroll to position [988, 0]
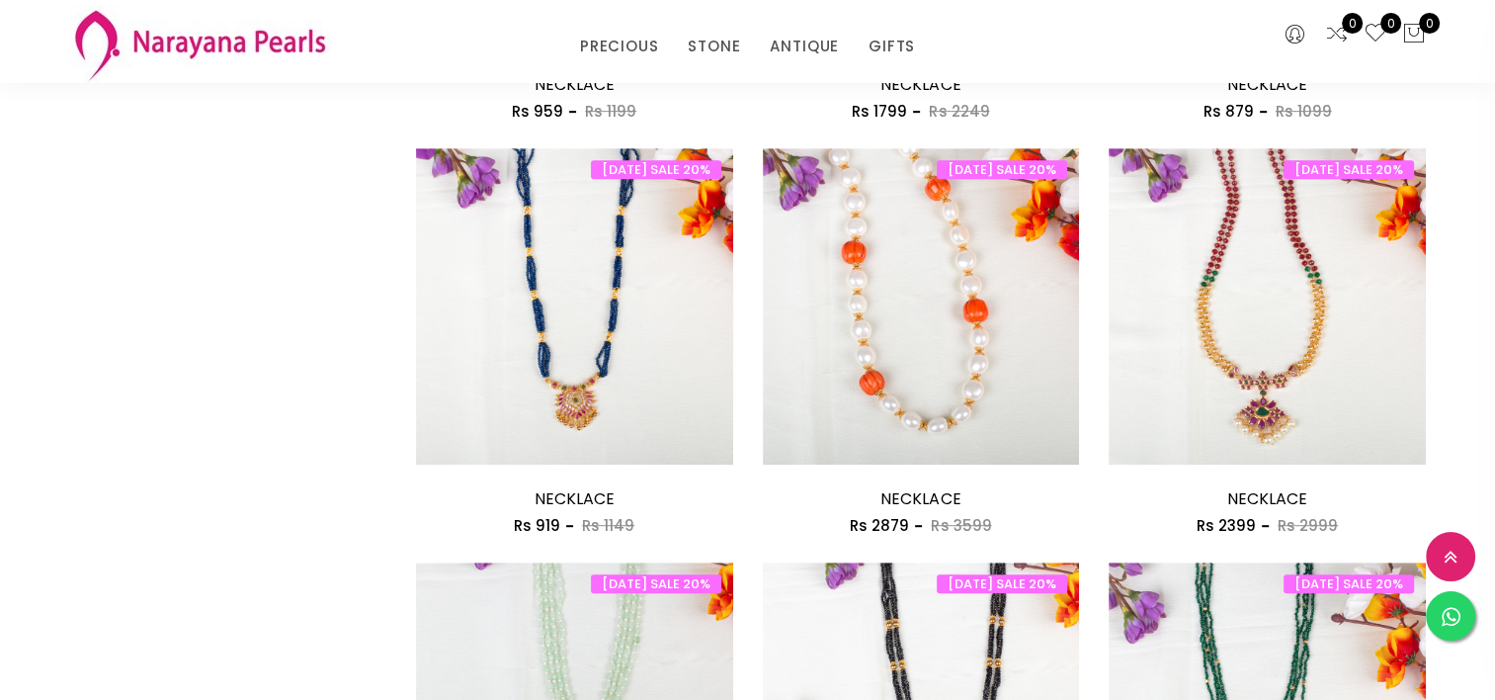
click at [297, 39] on div "PRECIOUS CUSTOM MADE-GEMS PRECIOUS [PERSON_NAME] EARRINGS / JHUMKAS NECKLACE AN…" at bounding box center [748, 42] width 924 height 40
click at [266, 45] on img at bounding box center [199, 44] width 261 height 78
